Goal: Task Accomplishment & Management: Manage account settings

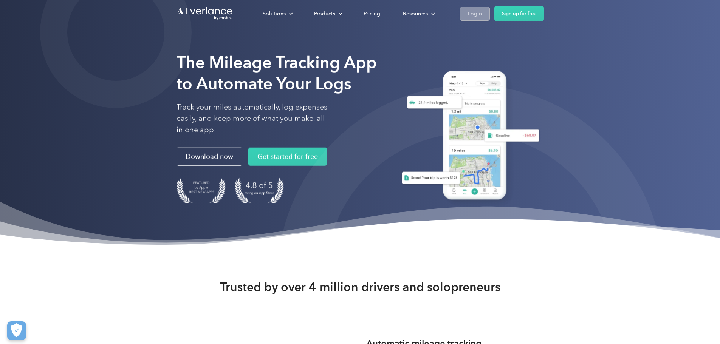
click at [482, 12] on div "Login" at bounding box center [475, 13] width 14 height 9
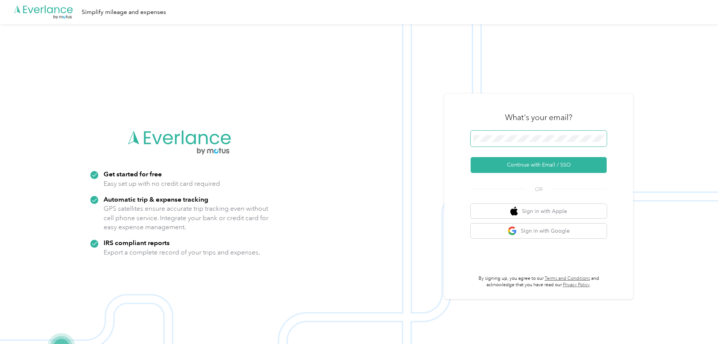
click at [521, 135] on span at bounding box center [538, 139] width 136 height 16
click at [537, 161] on button "Continue with Email / SSO" at bounding box center [538, 165] width 136 height 16
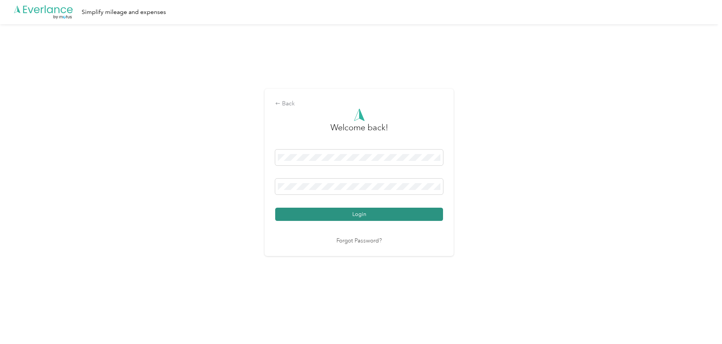
click at [343, 217] on button "Login" at bounding box center [359, 214] width 168 height 13
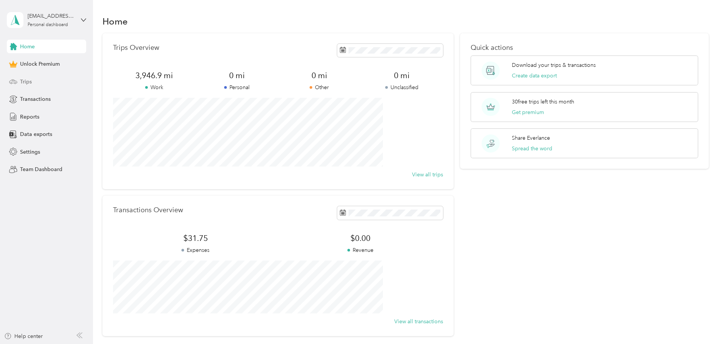
click at [36, 80] on div "Trips" at bounding box center [46, 82] width 79 height 14
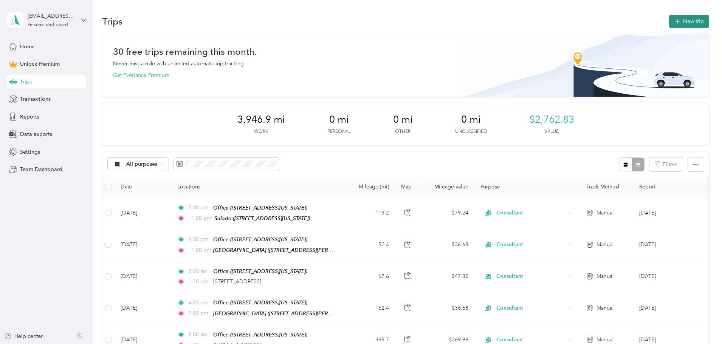
click at [669, 21] on button "New trip" at bounding box center [689, 21] width 40 height 13
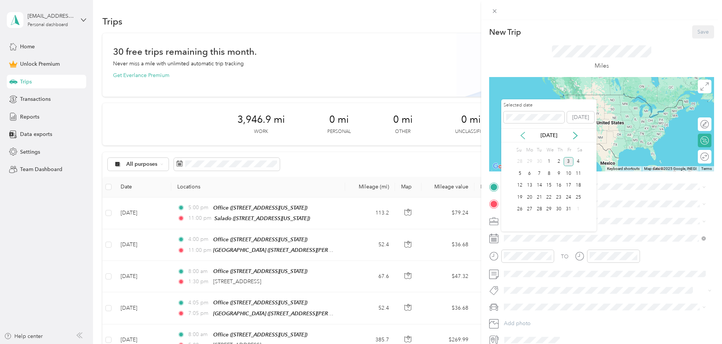
click at [524, 135] on icon at bounding box center [523, 136] width 8 height 8
click at [563, 182] on div "18" at bounding box center [559, 185] width 10 height 9
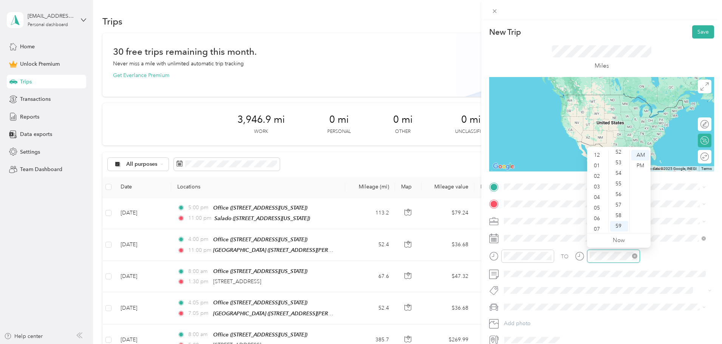
scroll to position [45, 0]
click at [640, 167] on div "PM" at bounding box center [640, 166] width 18 height 11
click at [593, 215] on div "10" at bounding box center [597, 215] width 18 height 11
click at [619, 155] on div "00" at bounding box center [619, 155] width 18 height 11
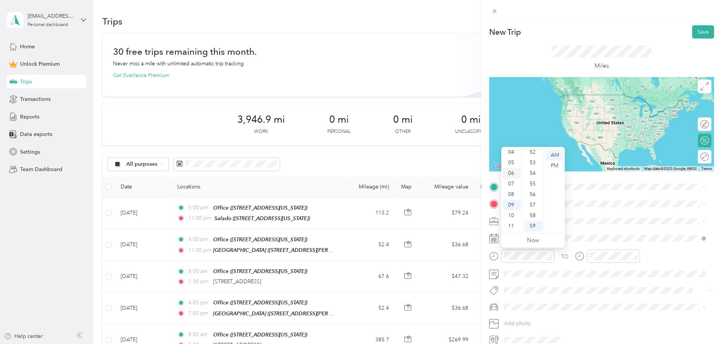
click at [510, 174] on div "06" at bounding box center [511, 173] width 18 height 11
click at [535, 150] on div "00" at bounding box center [533, 155] width 18 height 11
click at [556, 164] on div "PM" at bounding box center [554, 166] width 18 height 11
click at [546, 240] on span "[STREET_ADDRESS][US_STATE]" at bounding box center [556, 242] width 76 height 6
click at [540, 228] on span "[STREET_ADDRESS][US_STATE]" at bounding box center [556, 231] width 76 height 7
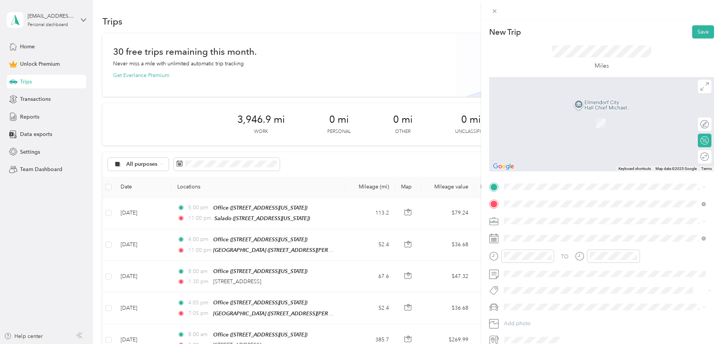
click at [530, 218] on strong "Office" at bounding box center [525, 216] width 15 height 7
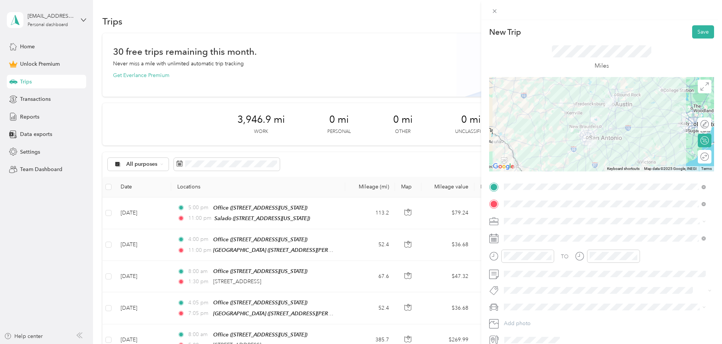
click at [527, 257] on div "Consultant" at bounding box center [604, 261] width 196 height 8
click at [703, 157] on div "Round trip" at bounding box center [704, 157] width 14 height 14
click at [696, 157] on div at bounding box center [701, 157] width 16 height 8
click at [698, 32] on button "Save" at bounding box center [703, 31] width 22 height 13
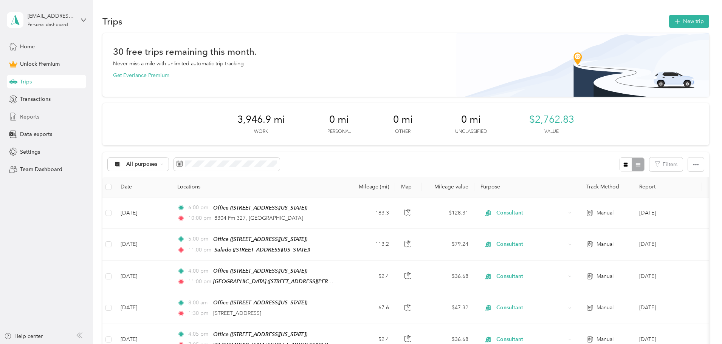
click at [36, 116] on span "Reports" at bounding box center [29, 117] width 19 height 8
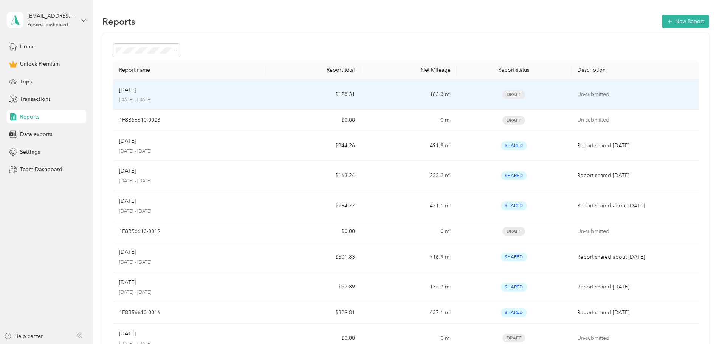
click at [299, 94] on td "$128.31" at bounding box center [313, 95] width 95 height 30
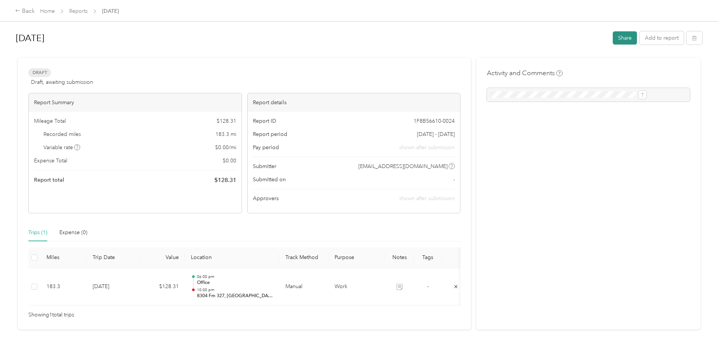
click at [612, 38] on button "Share" at bounding box center [624, 37] width 24 height 13
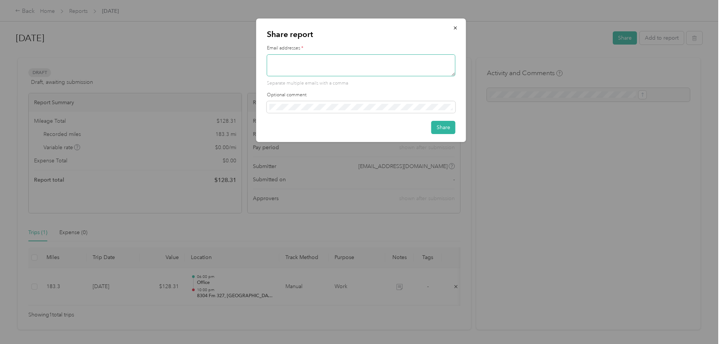
click at [349, 64] on textarea at bounding box center [361, 65] width 189 height 22
type textarea "[EMAIL_ADDRESS][DOMAIN_NAME]; [EMAIL_ADDRESS][DOMAIN_NAME]"
click at [442, 129] on button "Share" at bounding box center [443, 127] width 24 height 13
